Goal: Task Accomplishment & Management: Manage account settings

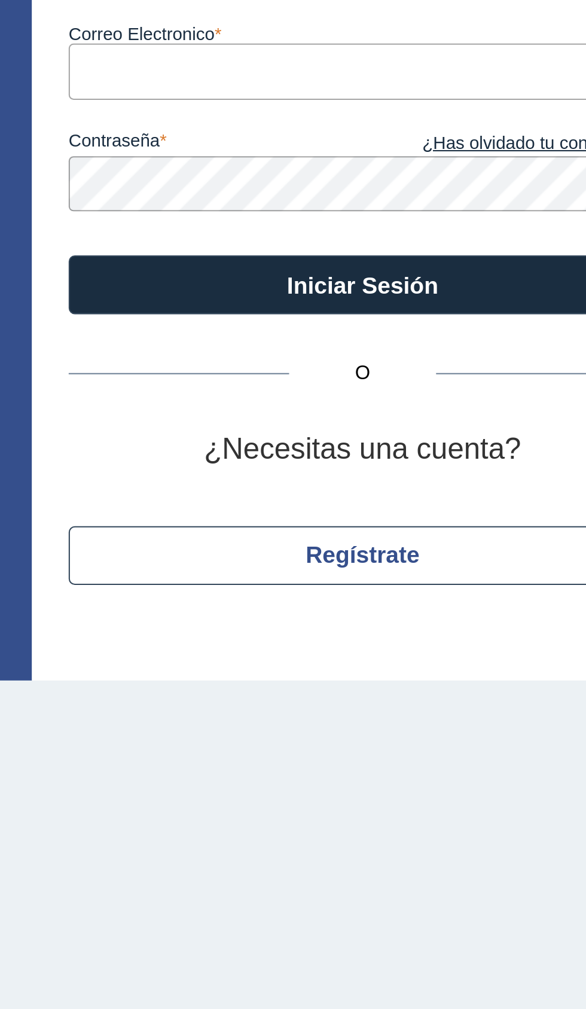
click at [396, 156] on input "Correo Electronico" at bounding box center [400, 155] width 287 height 27
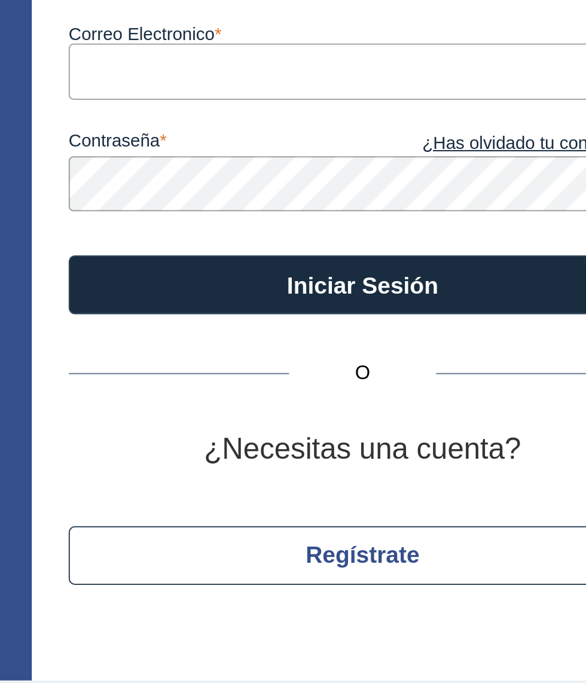
click at [431, 161] on input "Correo Electronico" at bounding box center [400, 155] width 287 height 27
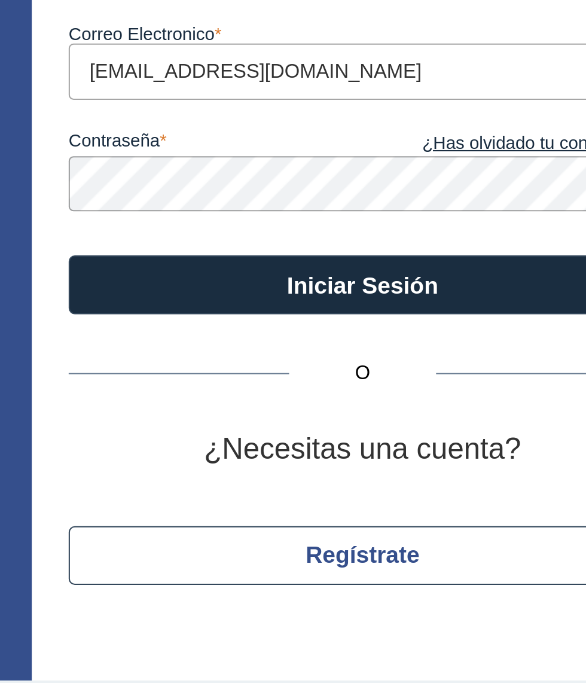
type input "[EMAIL_ADDRESS][DOMAIN_NAME]"
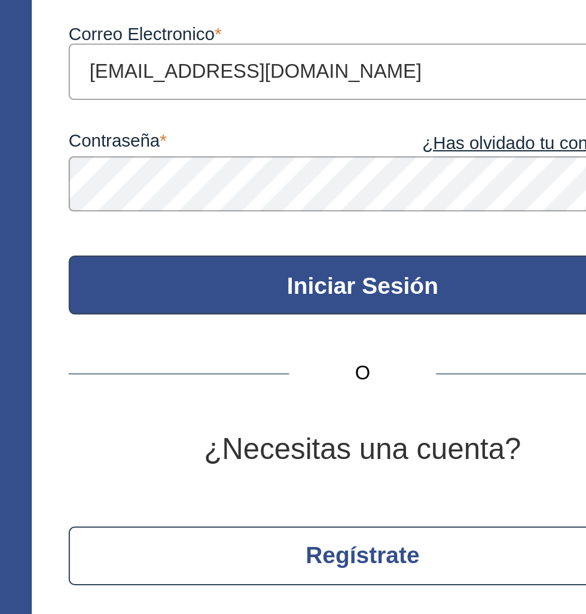
click at [434, 260] on button "Iniciar Sesión" at bounding box center [400, 259] width 287 height 29
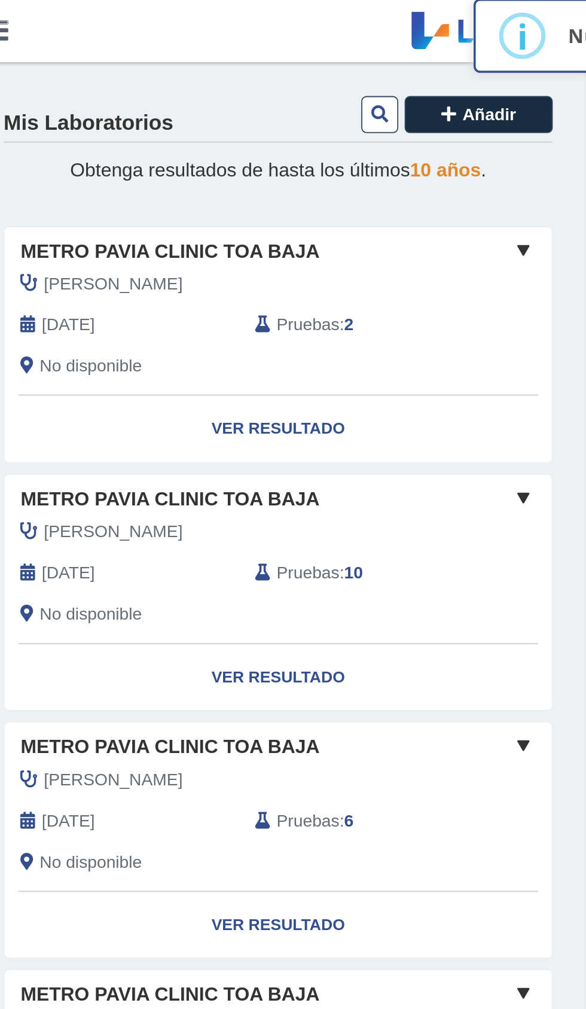
click at [339, 193] on div "Mis Laboratorios Añadir Obtenga resultados de hasta los últimos 10 años . Metro…" at bounding box center [173, 817] width 347 height 1562
click at [112, 562] on span "Metro Pavia Clinic Toa Baja" at bounding box center [112, 563] width 169 height 16
